Goal: Obtain resource: Obtain resource

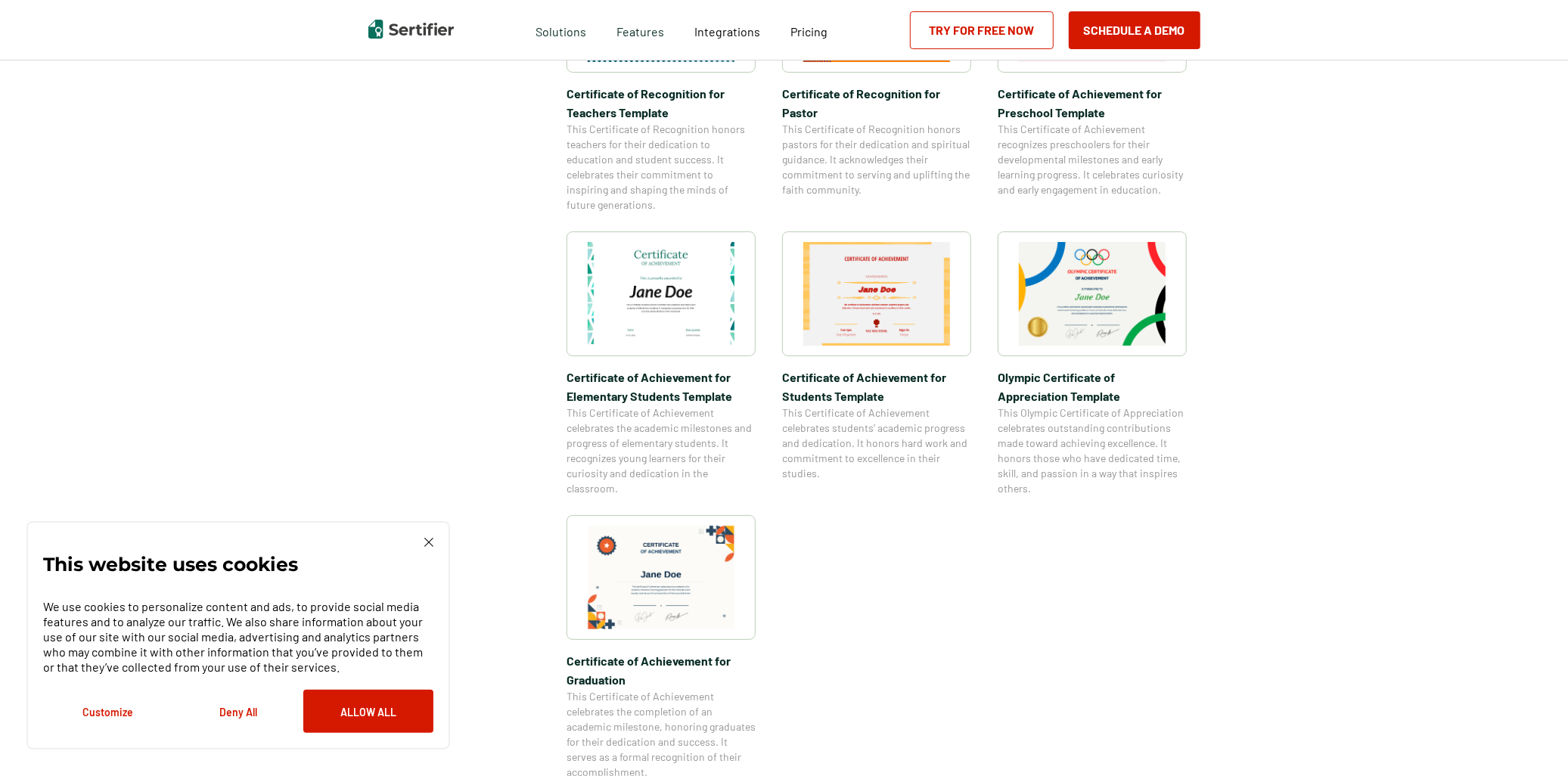
scroll to position [1009, 0]
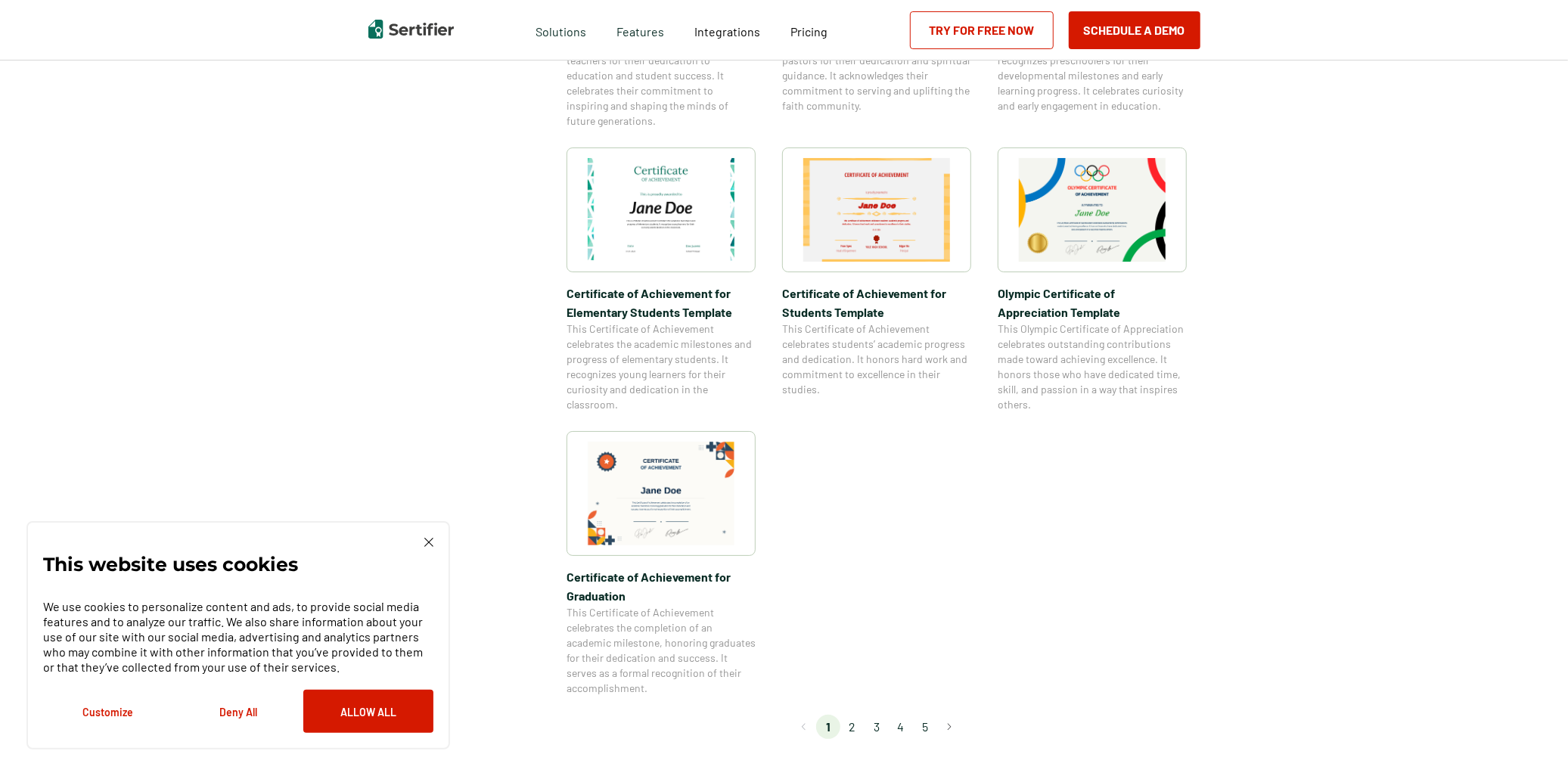
click at [857, 726] on li "2" at bounding box center [852, 726] width 24 height 24
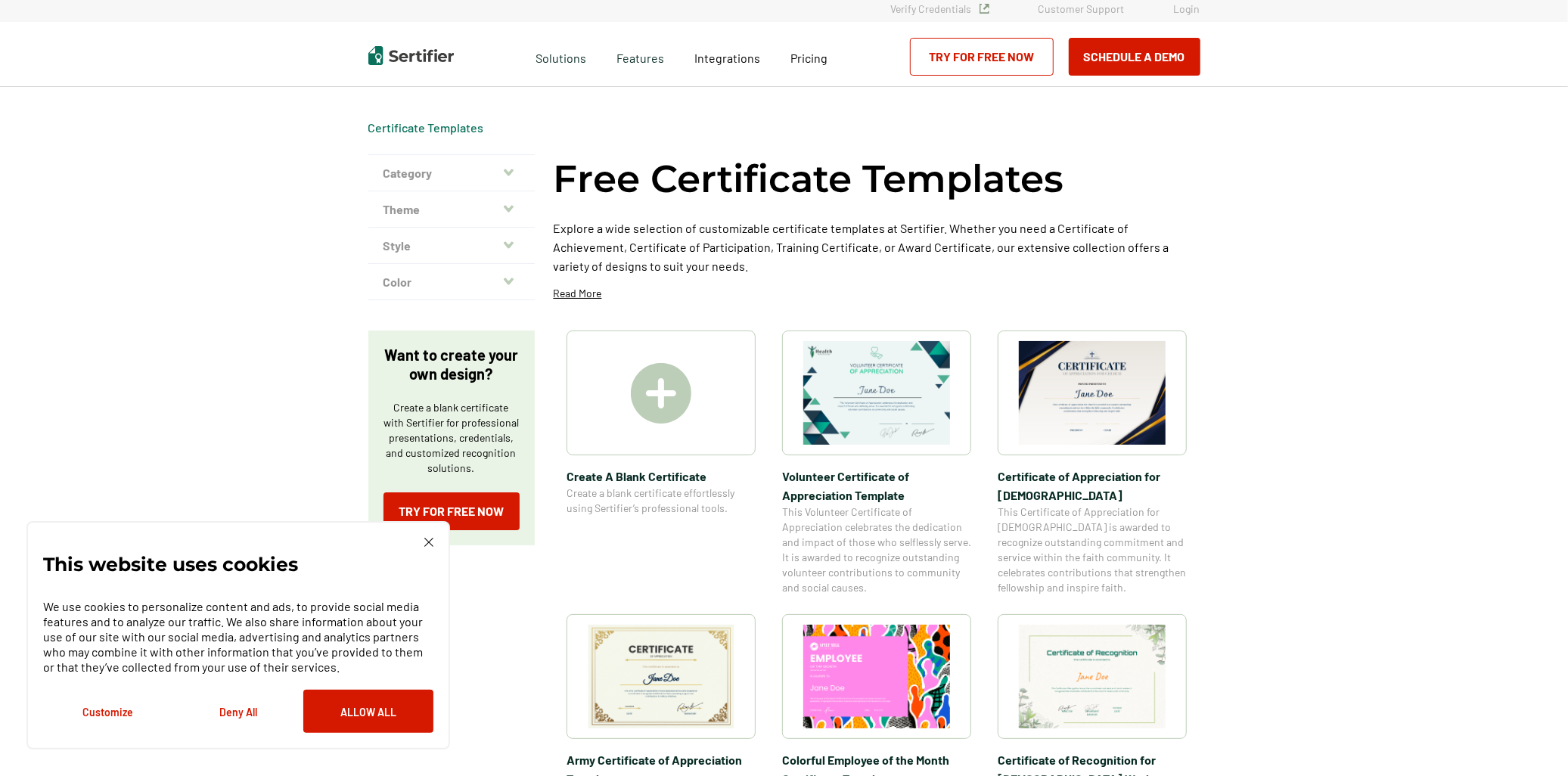
scroll to position [0, 0]
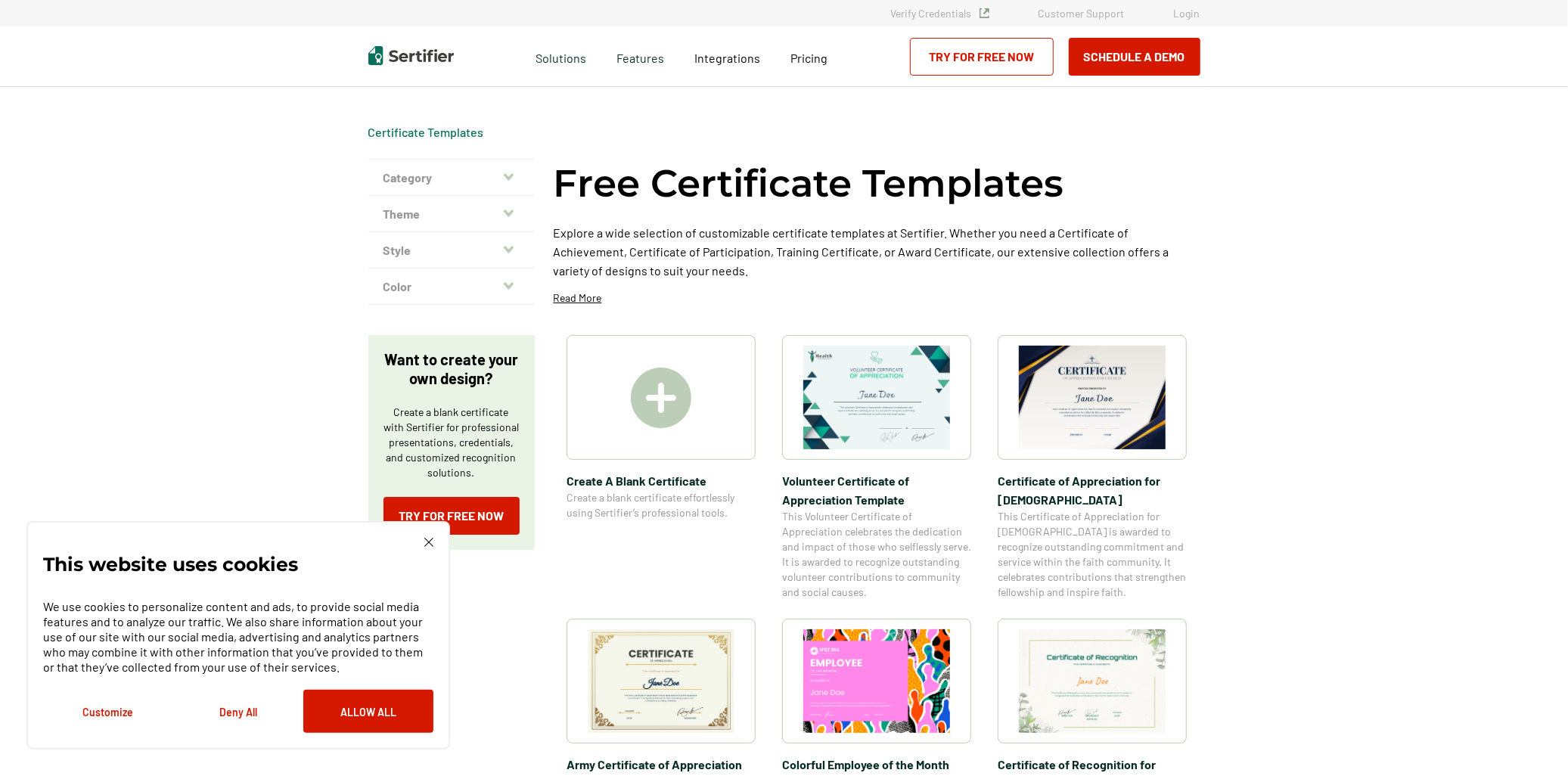
click at [1092, 434] on img at bounding box center [1092, 398] width 147 height 104
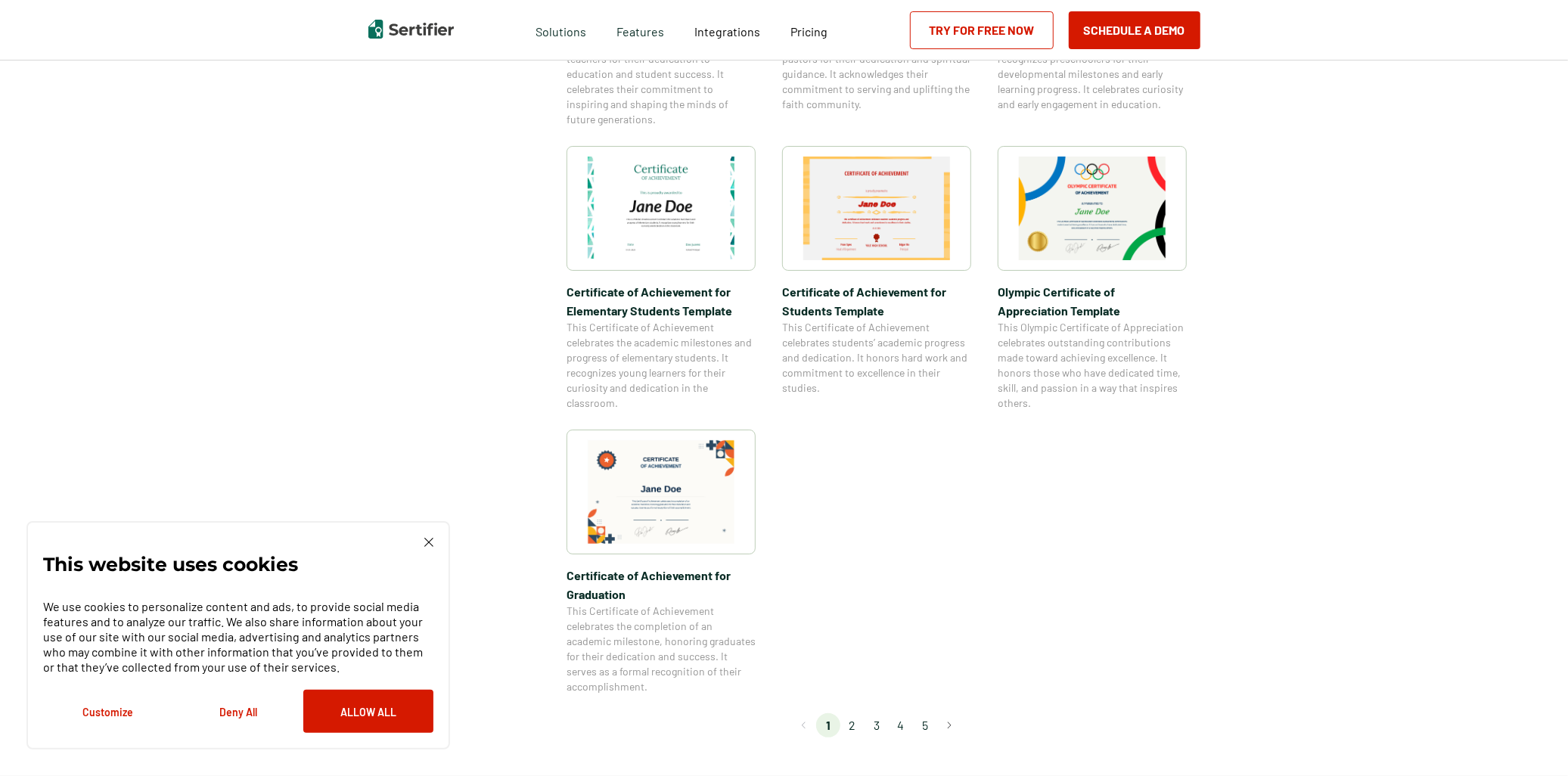
scroll to position [1009, 0]
click at [877, 722] on li "3" at bounding box center [876, 726] width 24 height 24
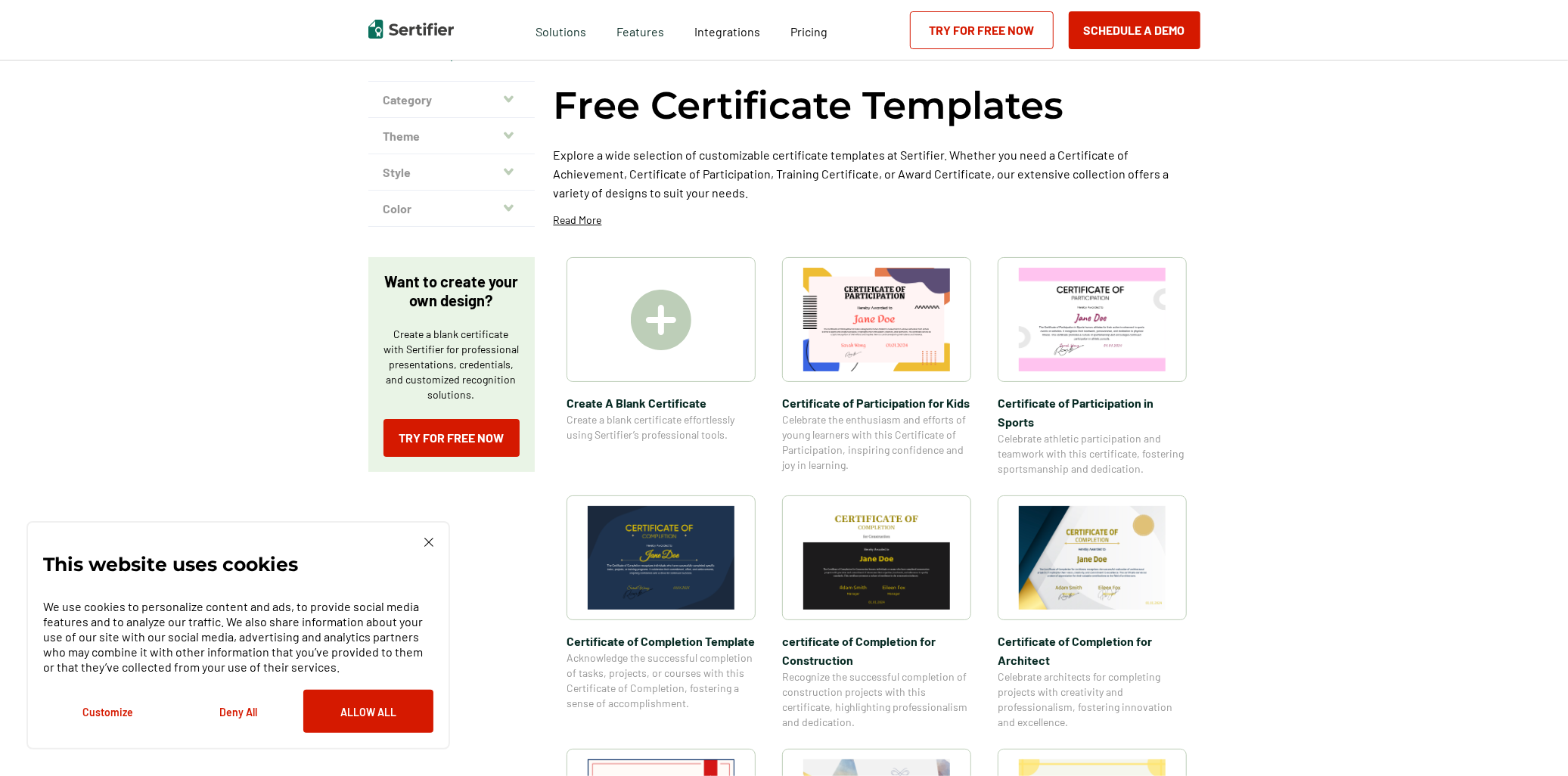
scroll to position [0, 0]
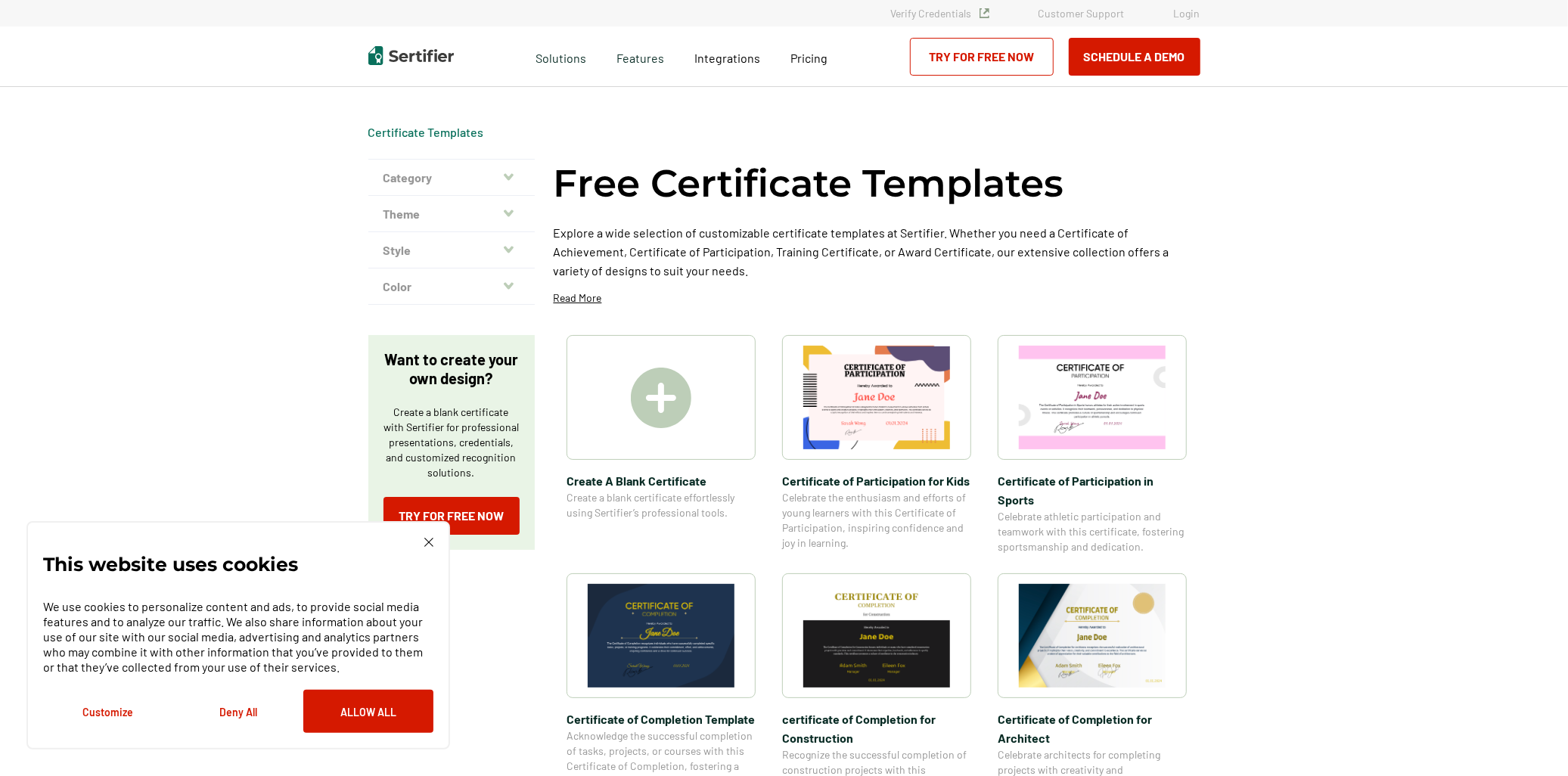
click at [1148, 653] on img at bounding box center [1092, 636] width 147 height 104
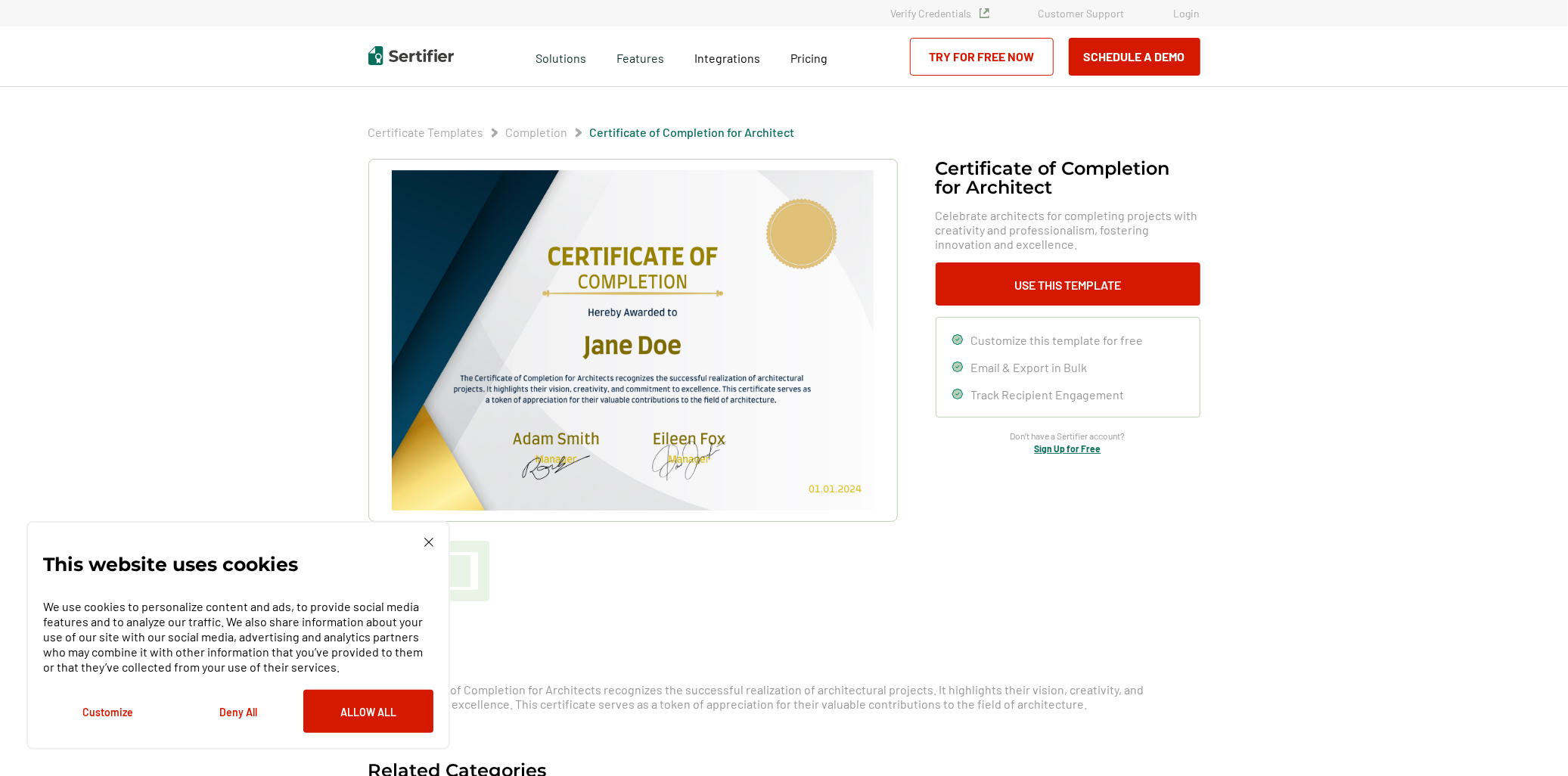
click at [641, 349] on img at bounding box center [632, 340] width 481 height 340
click at [1092, 291] on button "Use This Template" at bounding box center [1067, 284] width 265 height 43
